Goal: Task Accomplishment & Management: Use online tool/utility

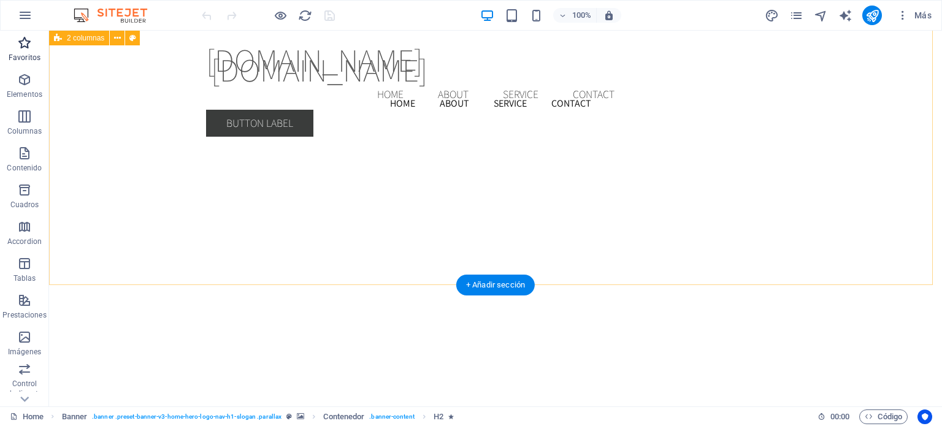
scroll to position [1969, 0]
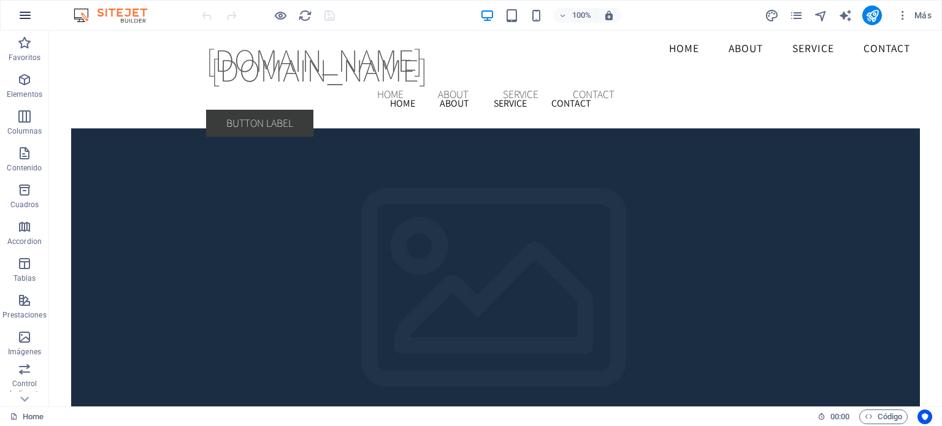
click at [25, 10] on icon "button" at bounding box center [25, 15] width 15 height 15
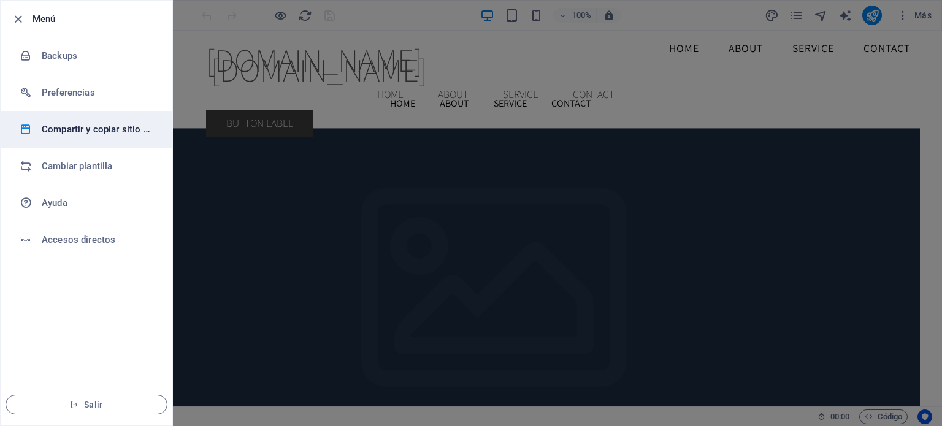
click at [118, 127] on h6 "Compartir y copiar sitio web" at bounding box center [98, 129] width 113 height 15
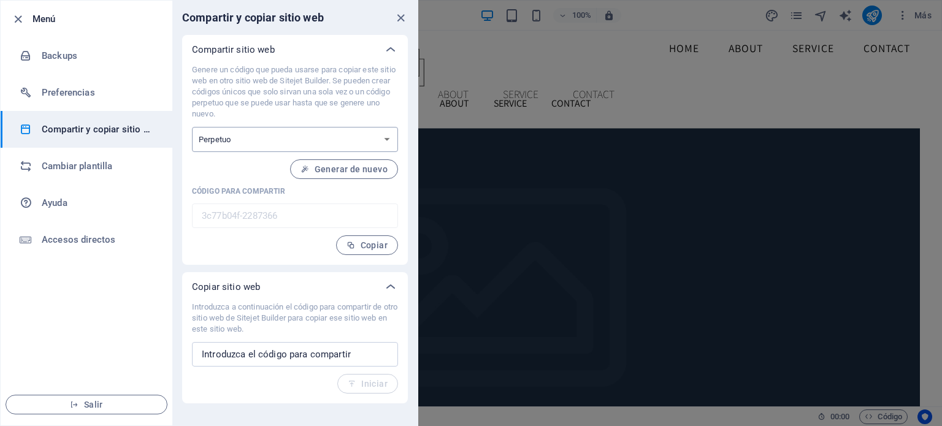
click at [383, 142] on select "Único Perpetuo" at bounding box center [295, 139] width 206 height 25
click at [86, 405] on span "Salir" at bounding box center [86, 405] width 141 height 10
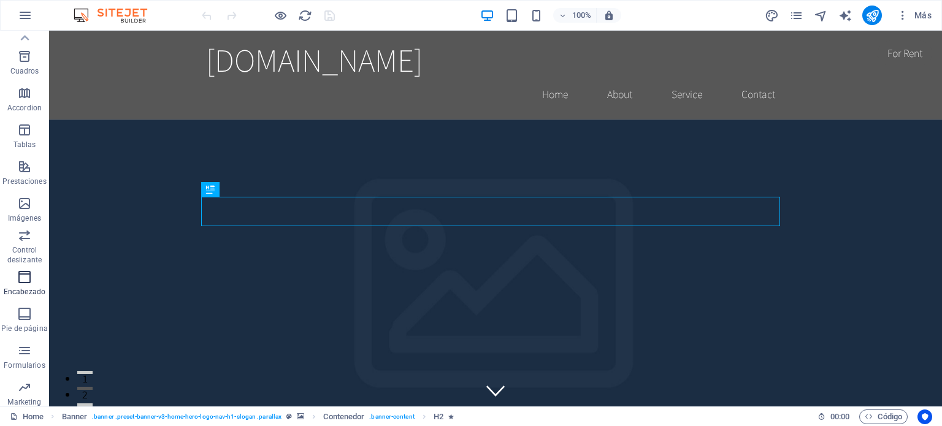
scroll to position [114, 0]
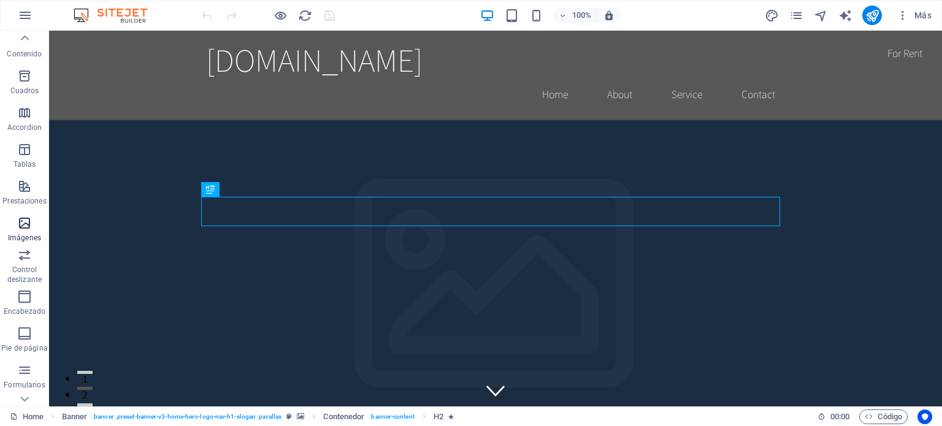
click at [26, 220] on icon "button" at bounding box center [24, 223] width 15 height 15
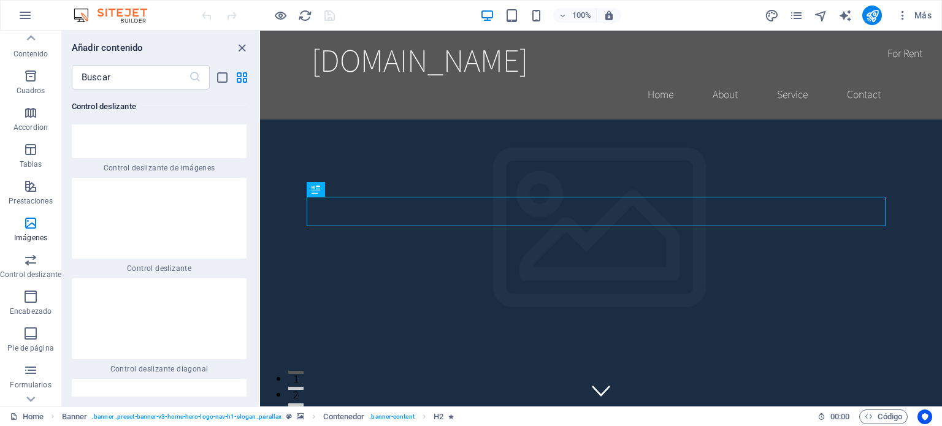
scroll to position [13556, 0]
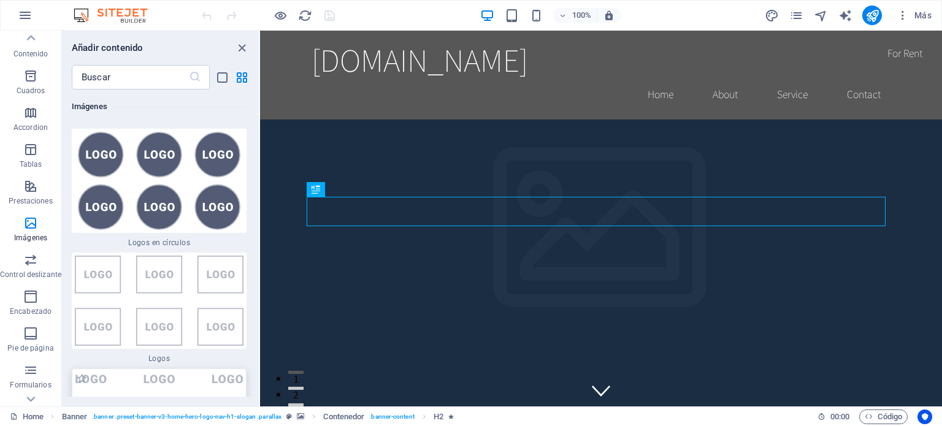
click at [123, 373] on img at bounding box center [159, 409] width 169 height 72
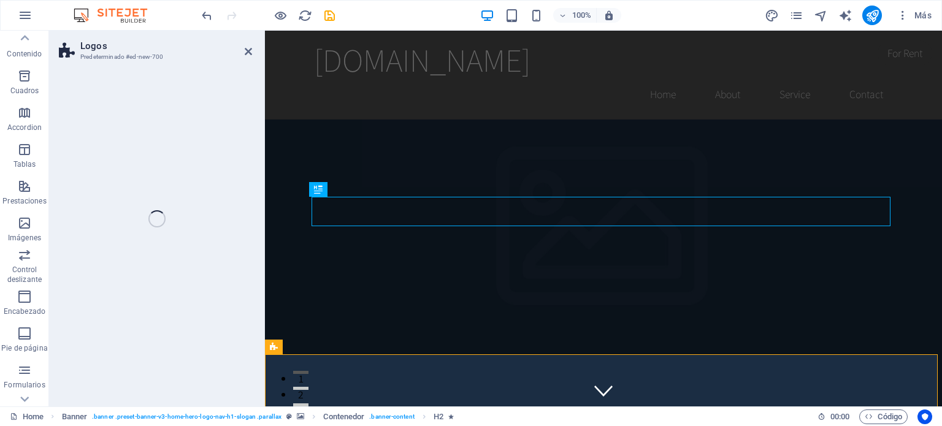
click at [150, 294] on div "Logos Predeterminado #ed-new-700 Arrastra aquí para reemplazar el contenido exi…" at bounding box center [495, 219] width 893 height 376
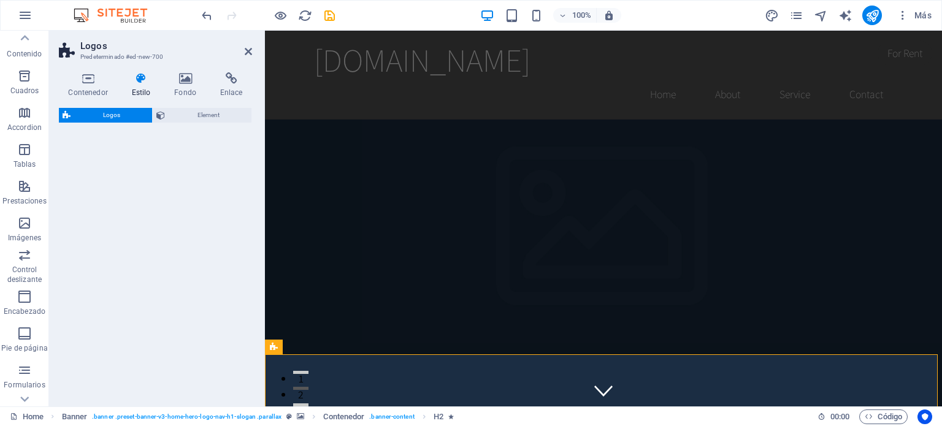
select select "rem"
select select "preset-partners-v3-plain"
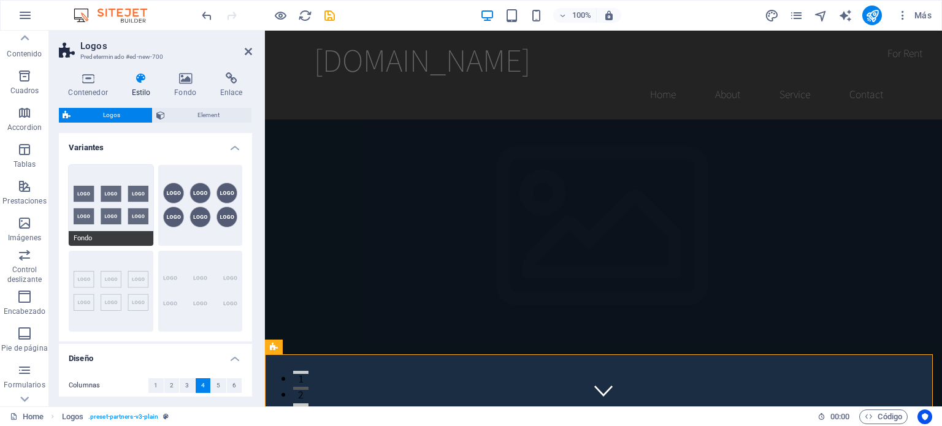
click at [112, 238] on span "Fondo" at bounding box center [111, 238] width 85 height 15
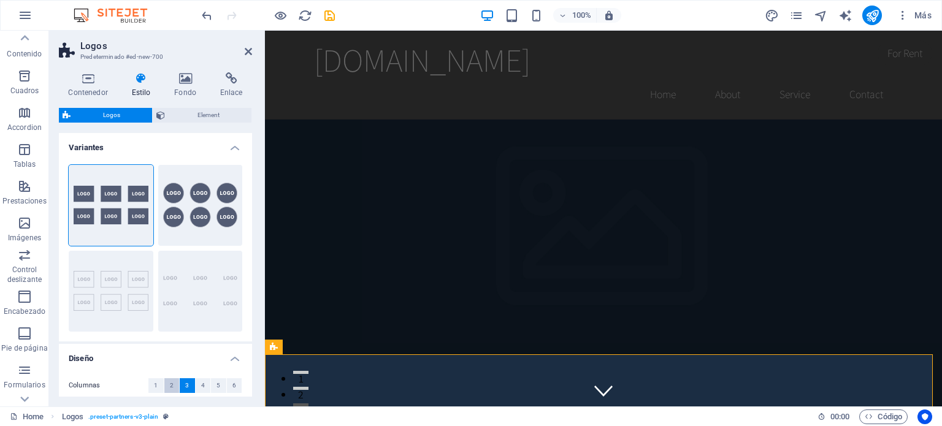
click at [170, 387] on span "2" at bounding box center [172, 385] width 4 height 15
click at [157, 386] on span "1" at bounding box center [156, 385] width 4 height 15
click at [188, 389] on button "3" at bounding box center [187, 385] width 15 height 15
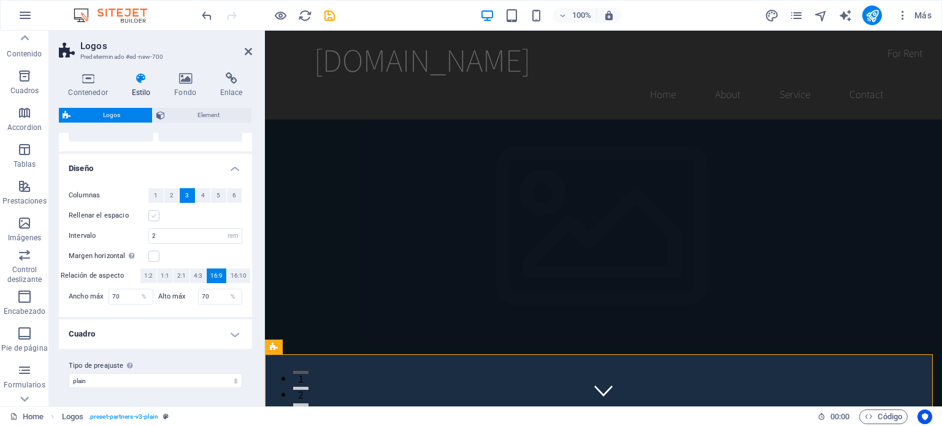
click at [152, 214] on label at bounding box center [153, 215] width 11 height 11
click at [0, 0] on input "Rellenar el espacio" at bounding box center [0, 0] width 0 height 0
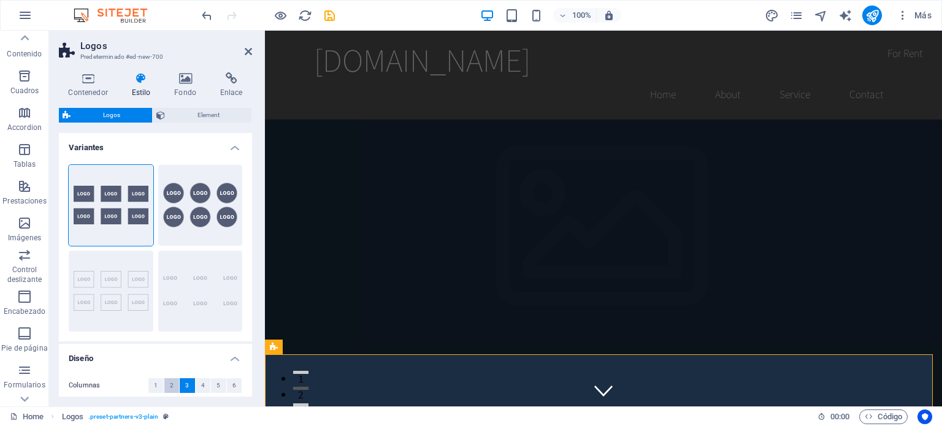
scroll to position [0, 0]
click at [232, 149] on h4 "Variantes" at bounding box center [155, 144] width 193 height 22
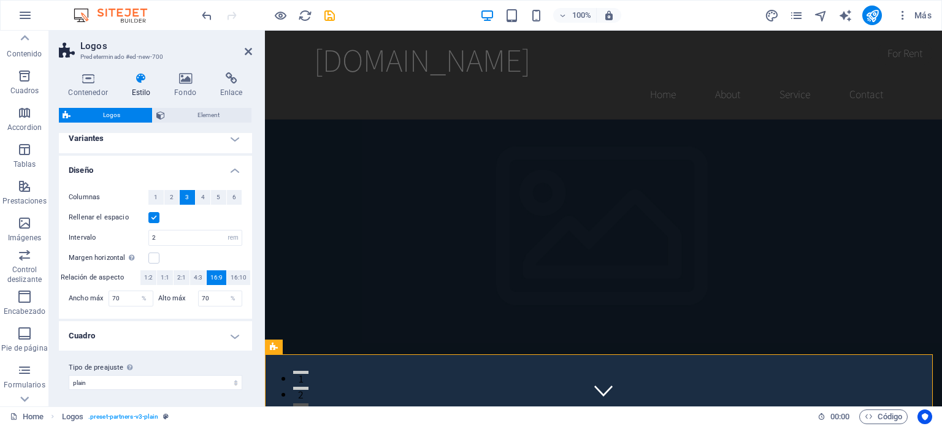
scroll to position [11, 0]
click at [236, 169] on h4 "Diseño" at bounding box center [155, 165] width 193 height 22
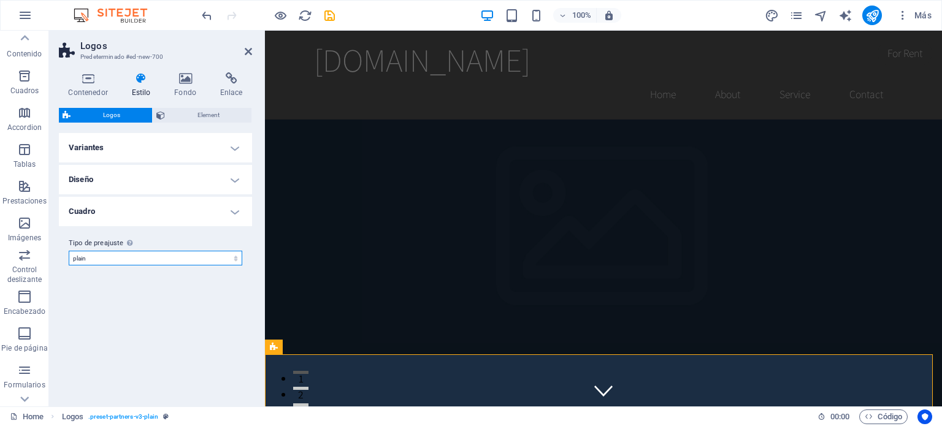
click at [232, 261] on select "partners-2 plain Añadir tipo de preajuste" at bounding box center [156, 258] width 174 height 15
click at [69, 251] on select "partners-2 plain Añadir tipo de preajuste" at bounding box center [156, 258] width 174 height 15
click at [183, 147] on h4 "Variantes" at bounding box center [155, 147] width 193 height 29
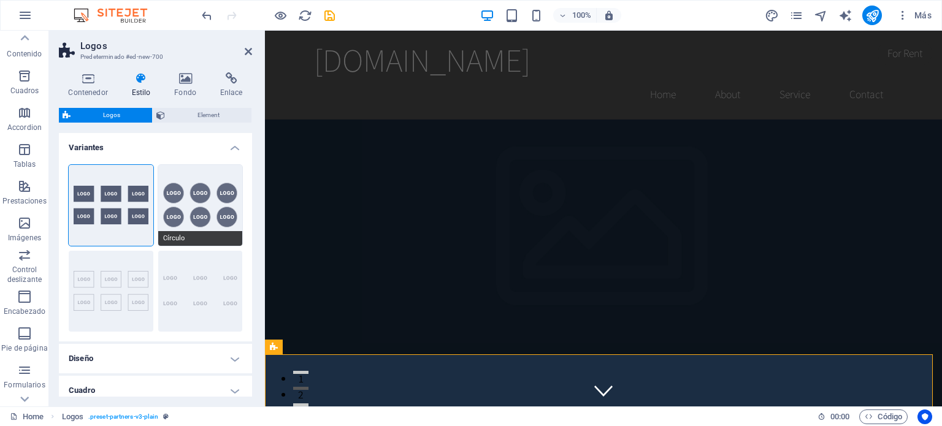
click at [201, 218] on button "Círculo" at bounding box center [200, 205] width 85 height 81
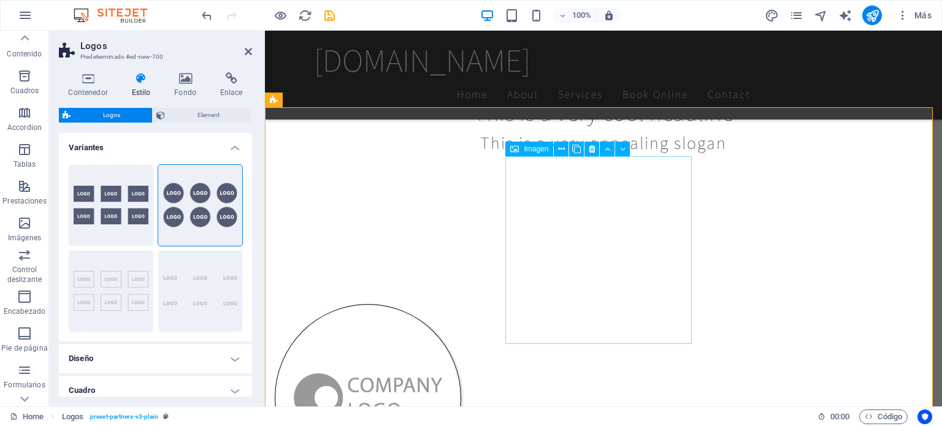
scroll to position [245, 0]
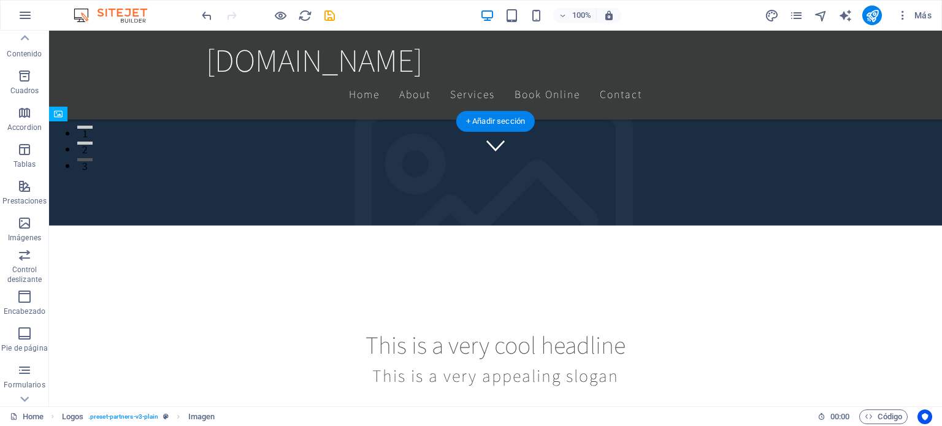
drag, startPoint x: 203, startPoint y: 276, endPoint x: 553, endPoint y: 237, distance: 352.3
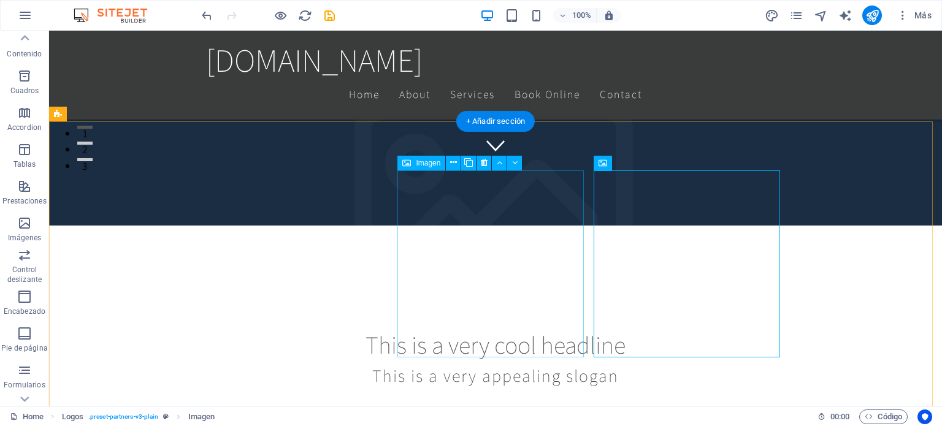
drag, startPoint x: 527, startPoint y: 252, endPoint x: 518, endPoint y: 251, distance: 8.6
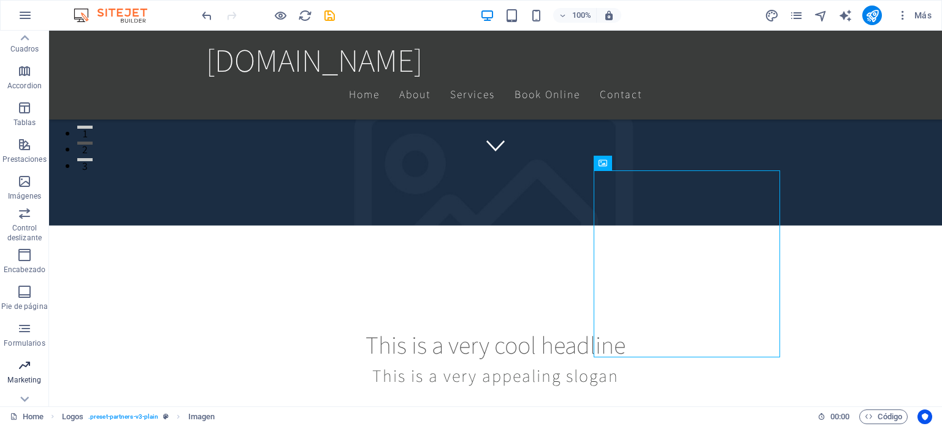
scroll to position [175, 0]
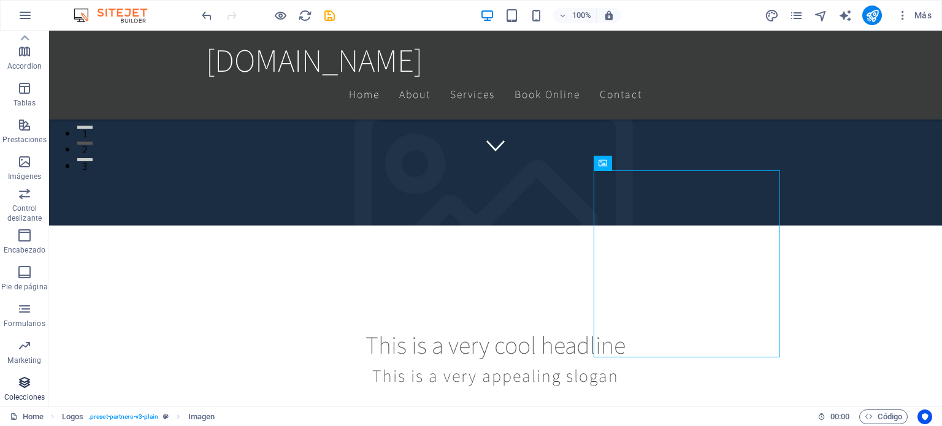
click at [23, 380] on icon "button" at bounding box center [24, 382] width 15 height 15
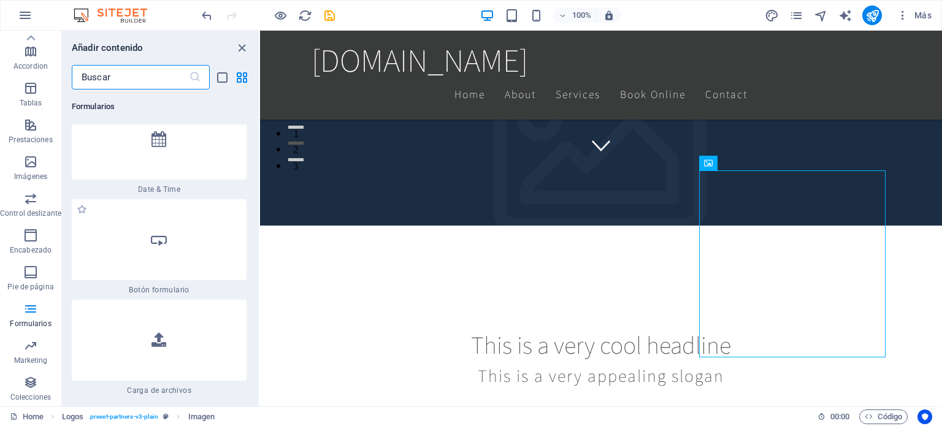
scroll to position [19851, 0]
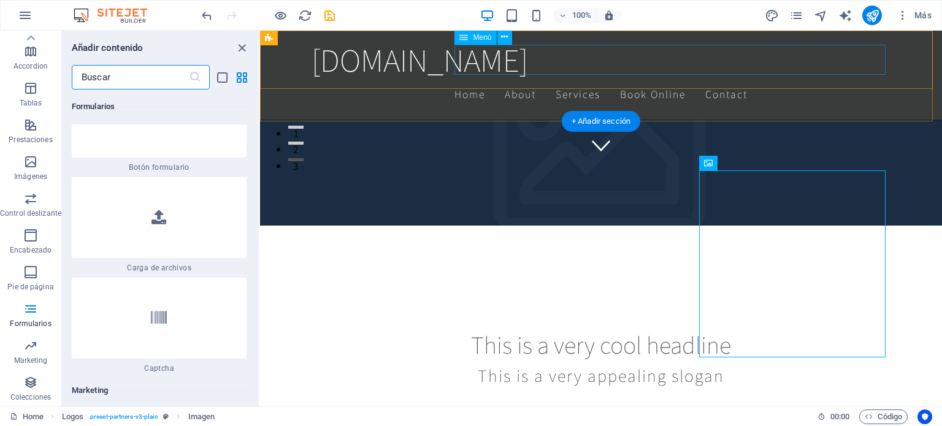
click at [538, 79] on nav "Home About Services Book Online Contact" at bounding box center [600, 94] width 579 height 31
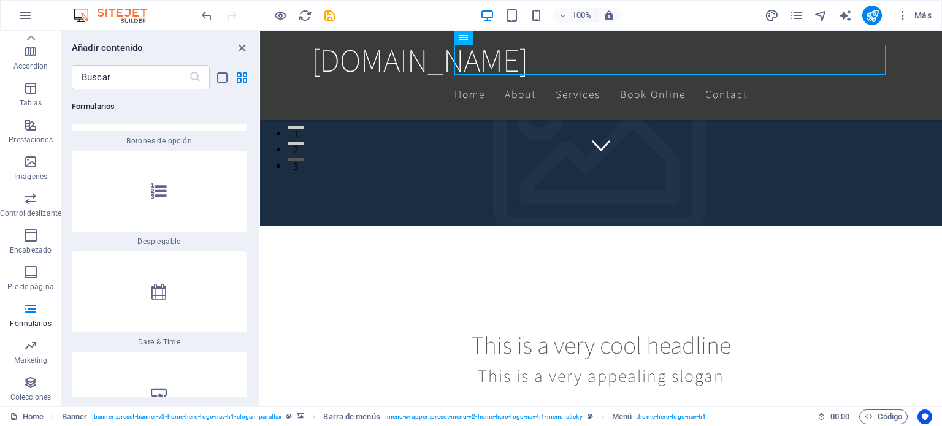
scroll to position [19483, 0]
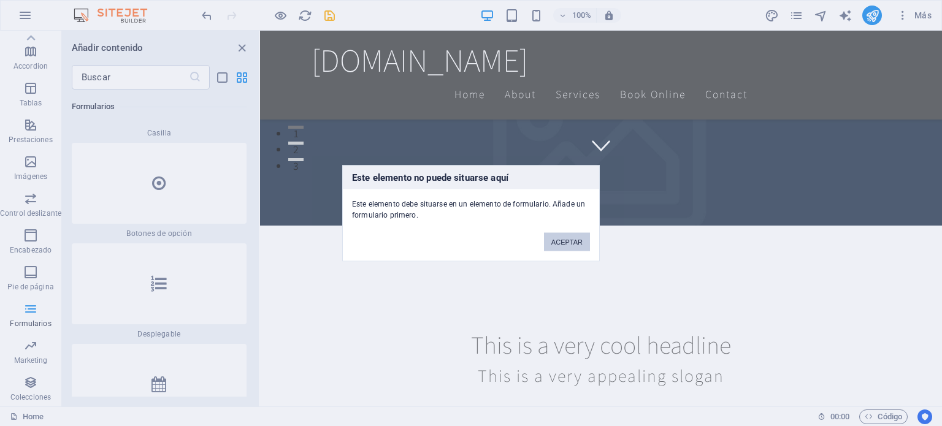
click at [567, 249] on button "ACEPTAR" at bounding box center [567, 241] width 46 height 18
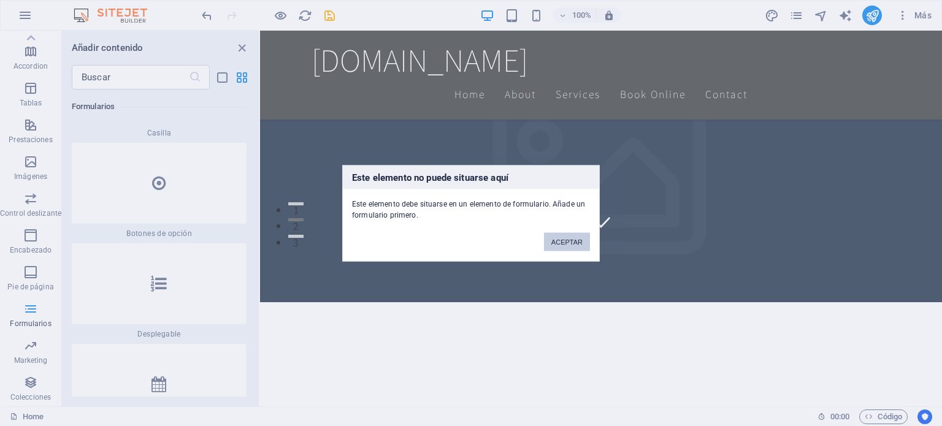
scroll to position [152, 0]
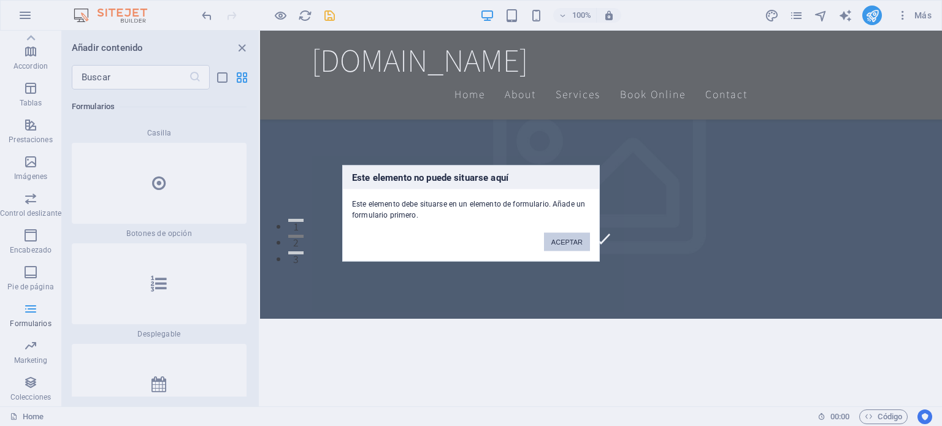
drag, startPoint x: 563, startPoint y: 239, endPoint x: 292, endPoint y: 194, distance: 274.7
click at [563, 239] on button "ACEPTAR" at bounding box center [567, 241] width 46 height 18
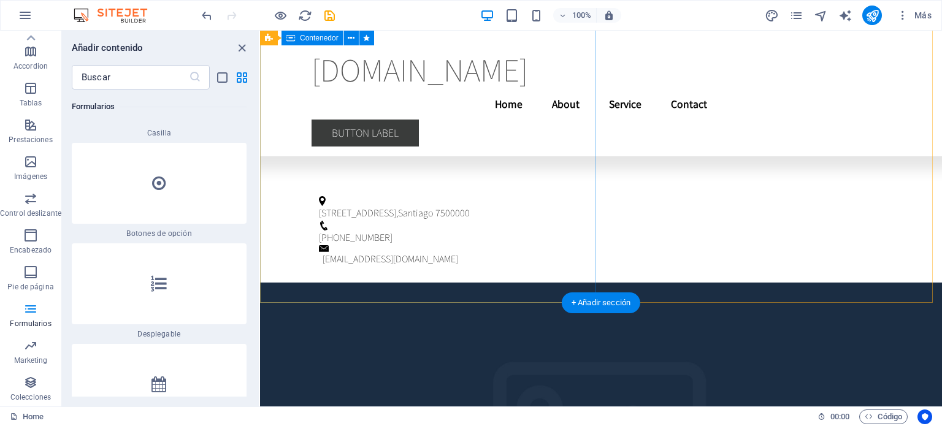
scroll to position [3777, 0]
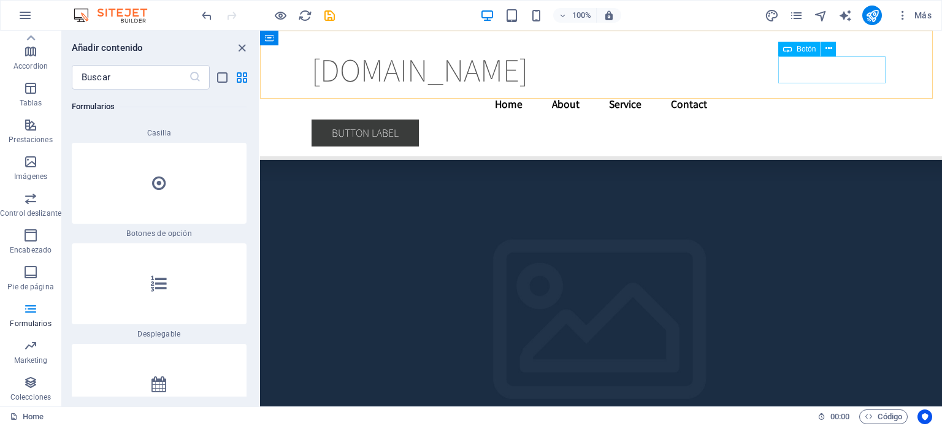
click at [836, 120] on div "Button label" at bounding box center [600, 133] width 579 height 27
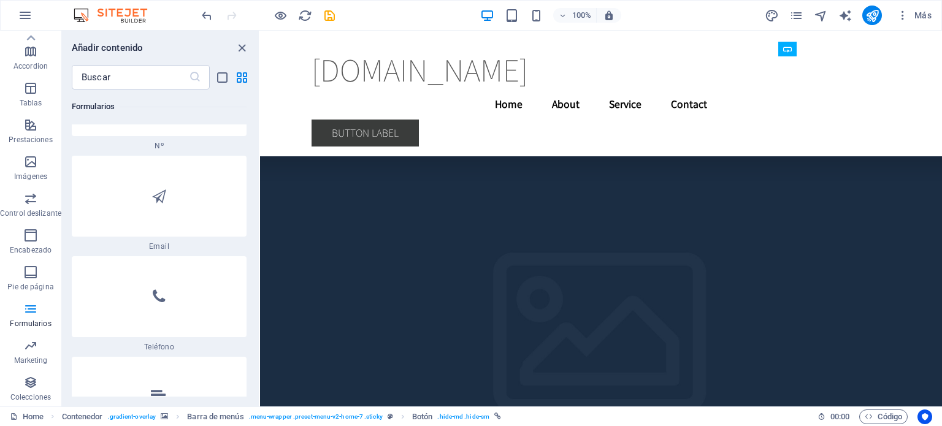
scroll to position [19054, 0]
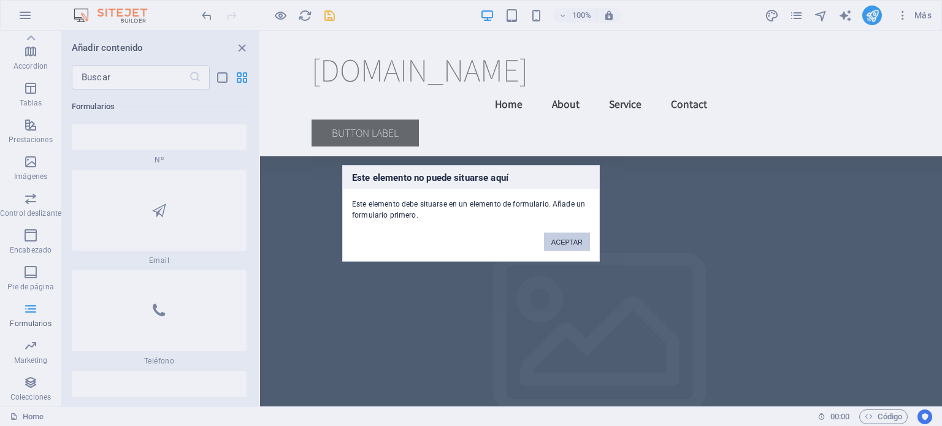
click at [573, 249] on button "ACEPTAR" at bounding box center [567, 241] width 46 height 18
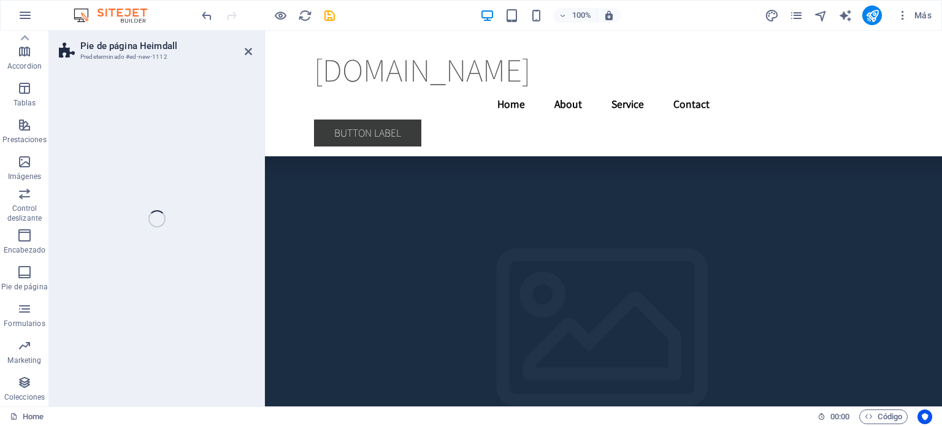
scroll to position [6506, 0]
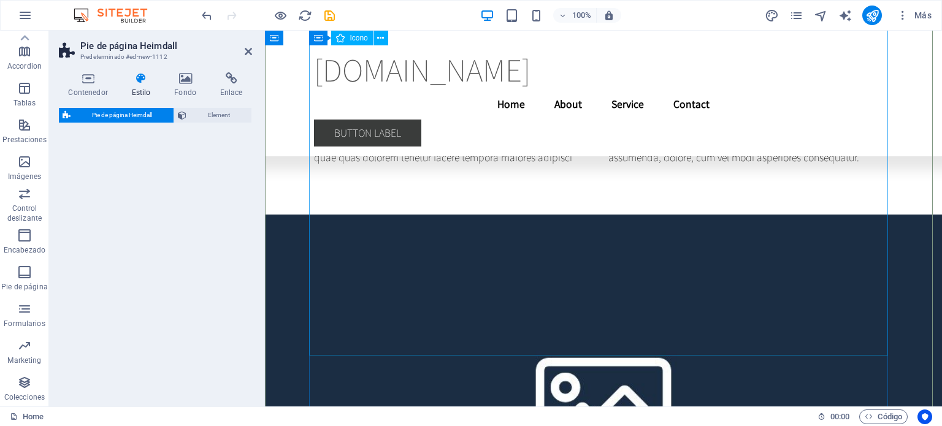
select select "rem"
select select "preset-footer-heimdall-v2-left"
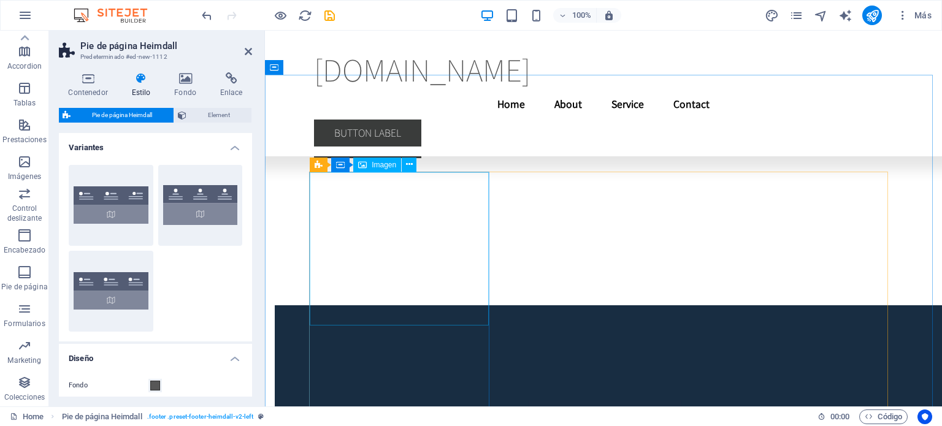
scroll to position [5893, 0]
